Goal: Task Accomplishment & Management: Use online tool/utility

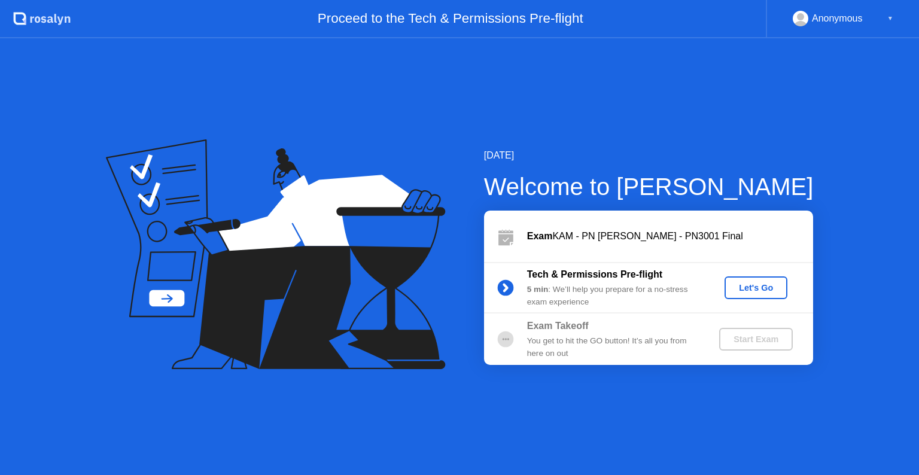
click at [762, 294] on button "Let's Go" at bounding box center [756, 287] width 63 height 23
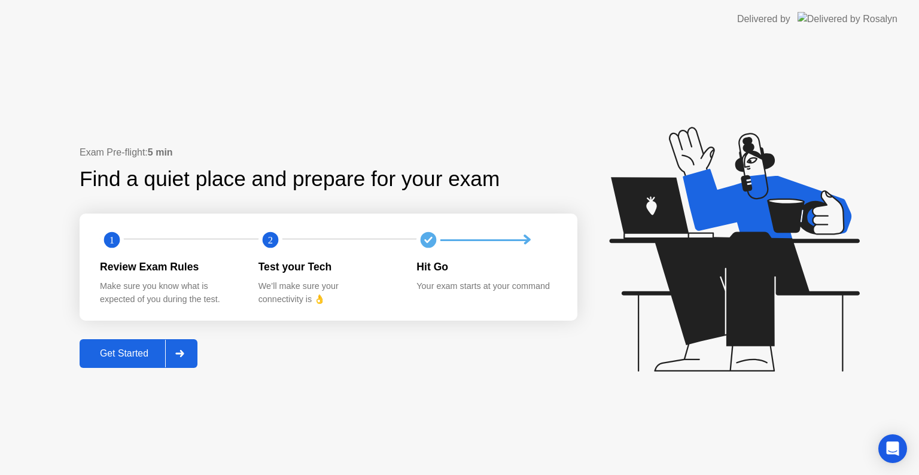
click at [188, 358] on div at bounding box center [179, 354] width 29 height 28
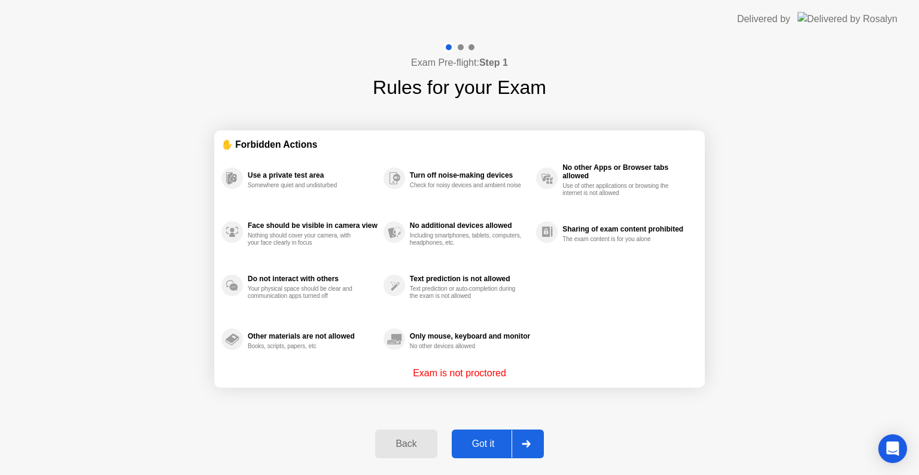
click at [530, 438] on div at bounding box center [526, 444] width 29 height 28
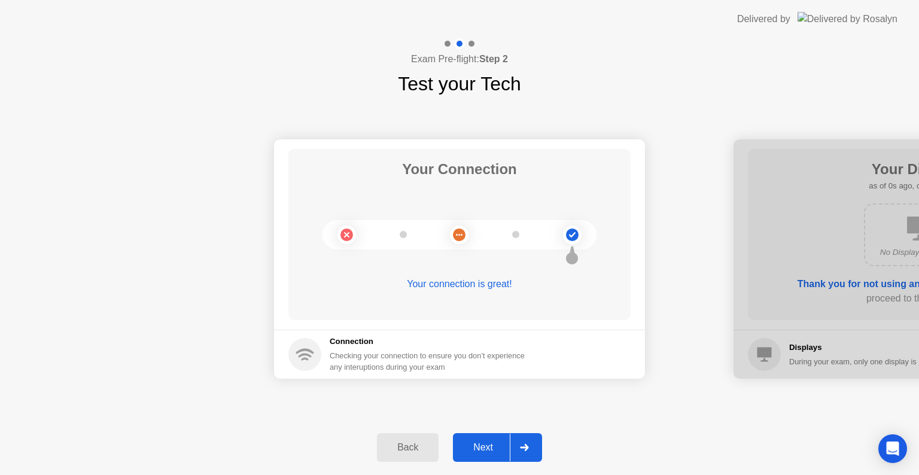
click at [530, 438] on div at bounding box center [524, 448] width 29 height 28
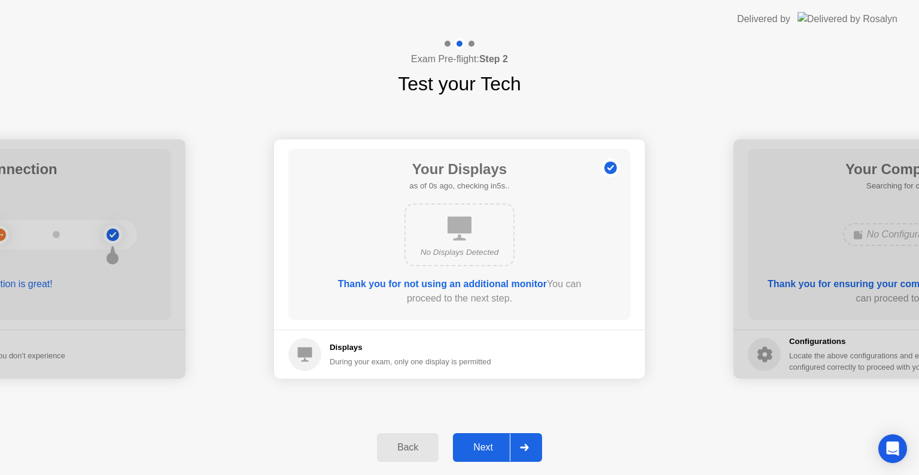
click at [530, 438] on div at bounding box center [524, 448] width 29 height 28
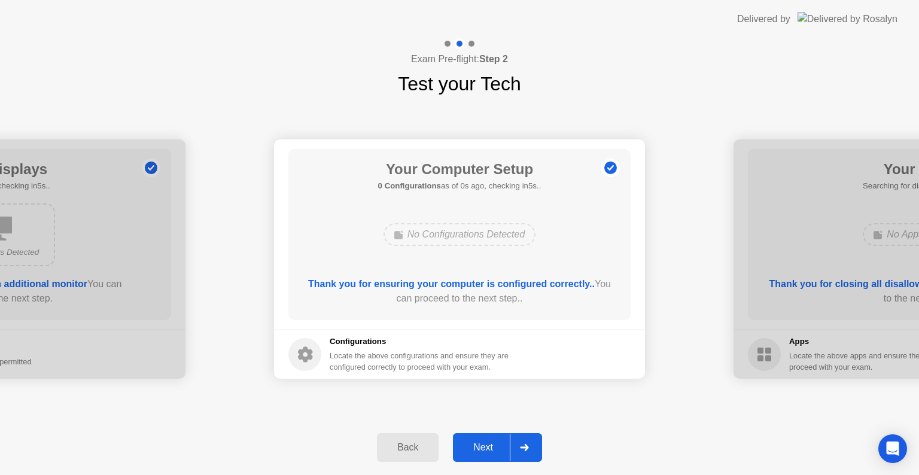
click at [530, 438] on div at bounding box center [524, 448] width 29 height 28
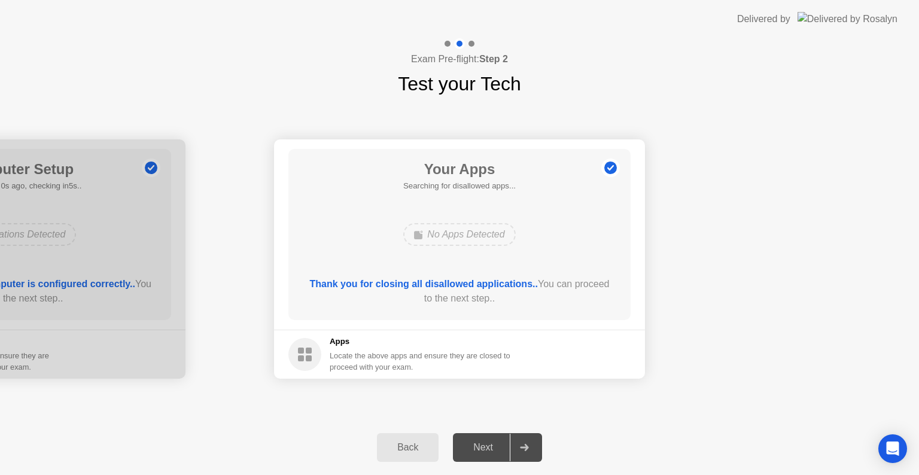
click at [530, 438] on div at bounding box center [524, 448] width 29 height 28
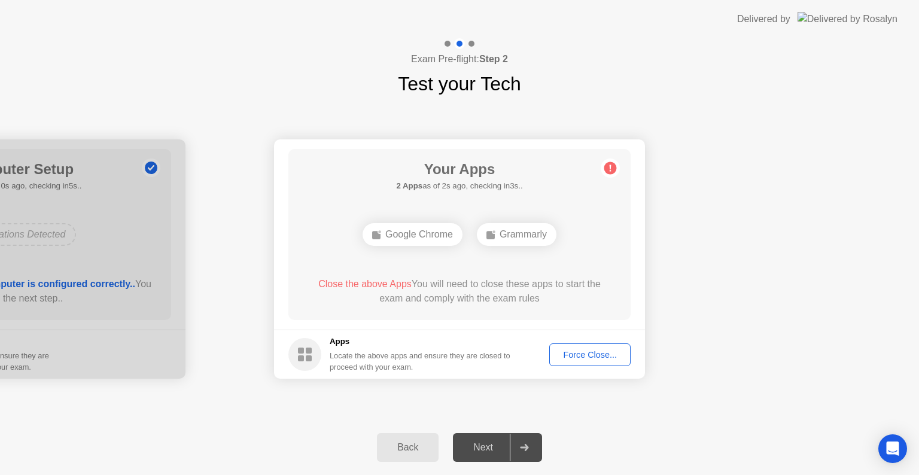
click at [591, 357] on div "Force Close..." at bounding box center [590, 355] width 73 height 10
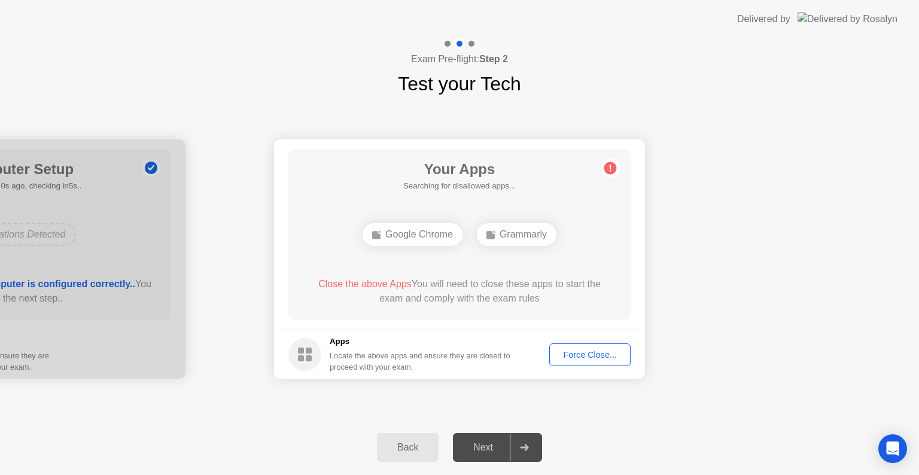
click at [591, 360] on div "Force Close..." at bounding box center [590, 355] width 73 height 10
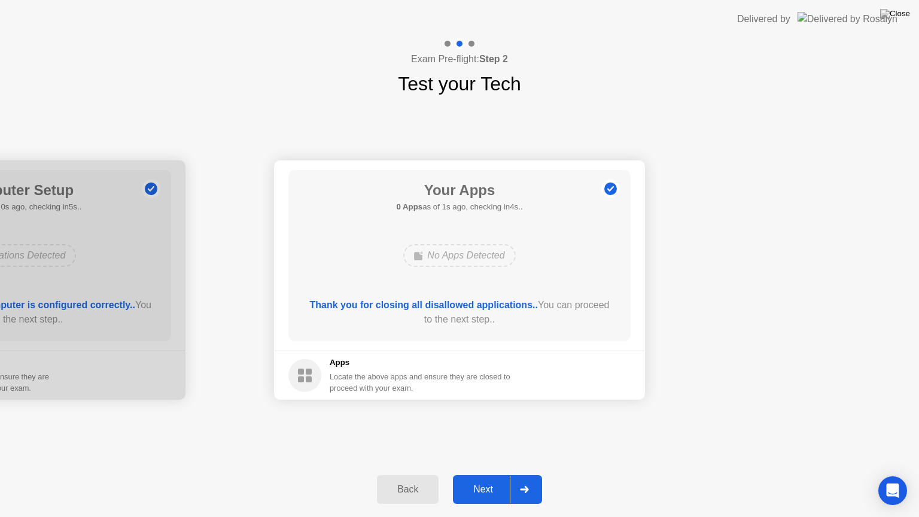
click at [483, 475] on div "Next" at bounding box center [483, 489] width 53 height 11
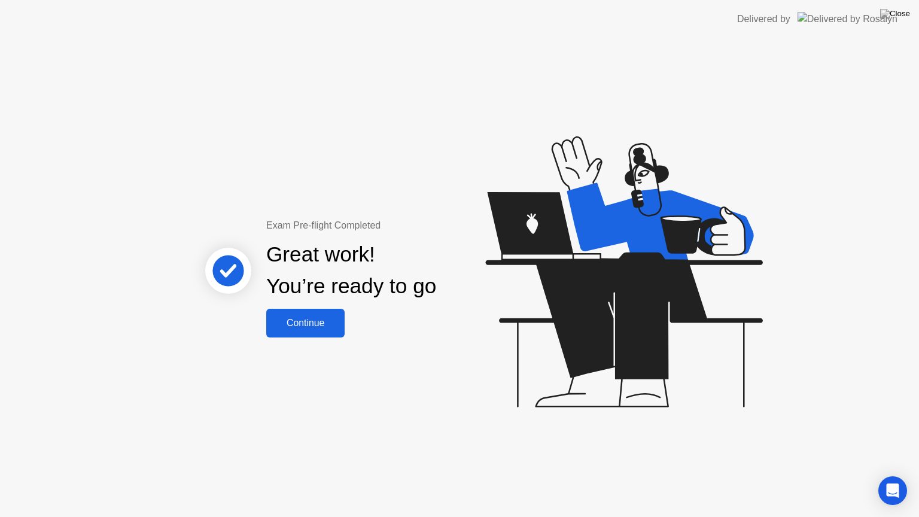
click at [285, 314] on button "Continue" at bounding box center [305, 323] width 78 height 29
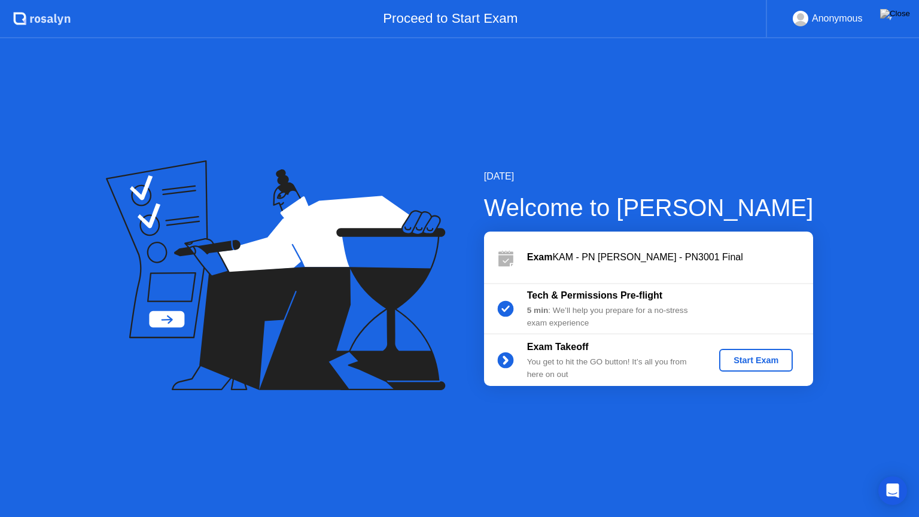
click at [762, 365] on div "Start Exam" at bounding box center [756, 360] width 64 height 10
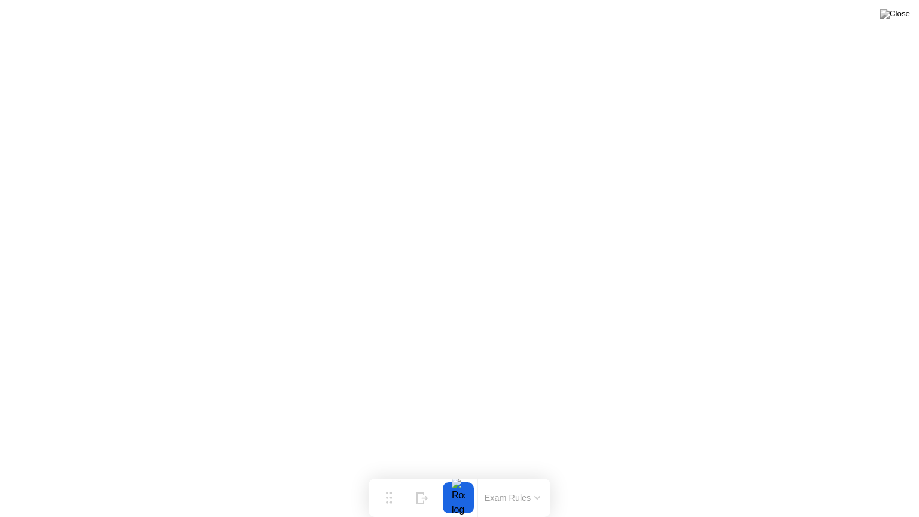
click at [901, 22] on button at bounding box center [895, 14] width 36 height 16
click at [724, 475] on div at bounding box center [459, 517] width 919 height 0
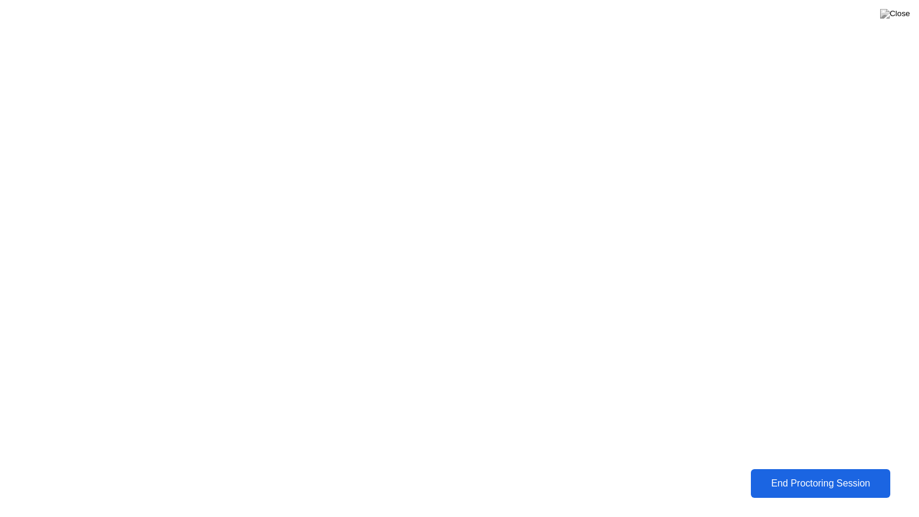
click at [793, 475] on button "End Proctoring Session" at bounding box center [820, 483] width 139 height 29
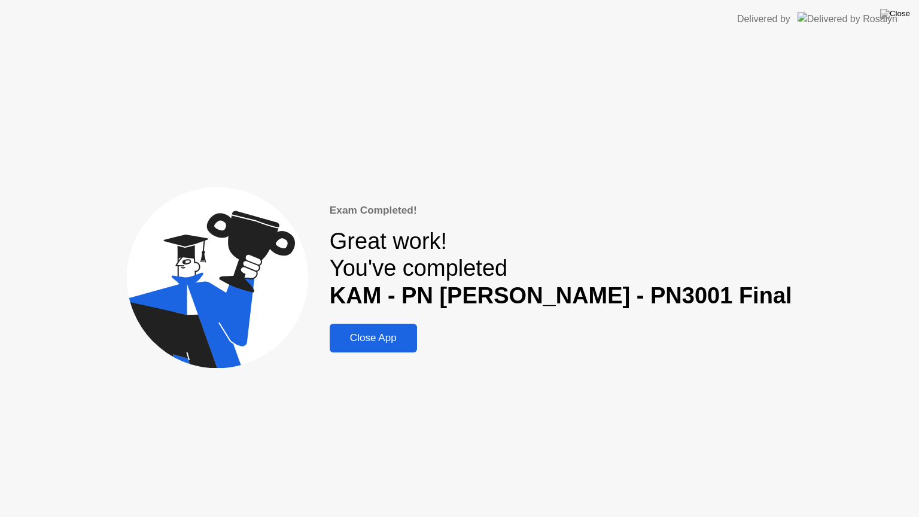
click at [408, 346] on button "Close App" at bounding box center [373, 338] width 87 height 29
